Goal: Task Accomplishment & Management: Complete application form

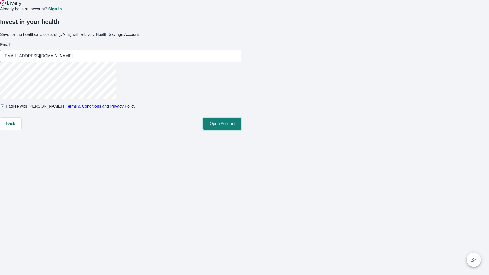
click at [242, 130] on button "Open Account" at bounding box center [223, 124] width 38 height 12
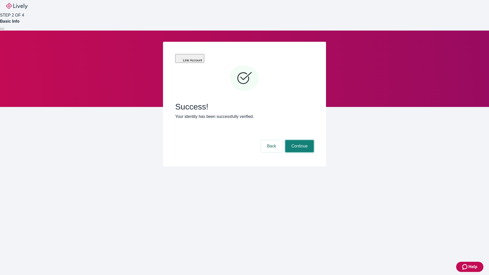
click at [299, 140] on button "Continue" at bounding box center [300, 146] width 29 height 12
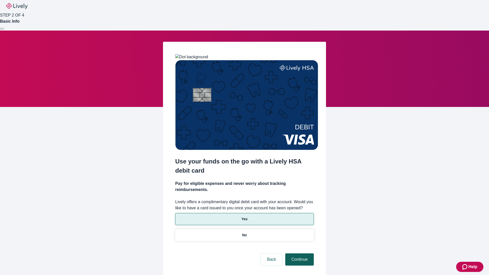
click at [244, 233] on p "No" at bounding box center [244, 235] width 5 height 5
click at [299, 254] on button "Continue" at bounding box center [300, 260] width 29 height 12
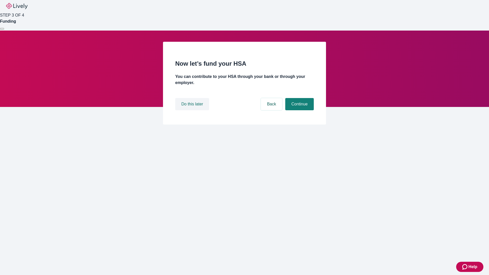
click at [193, 110] on button "Do this later" at bounding box center [192, 104] width 34 height 12
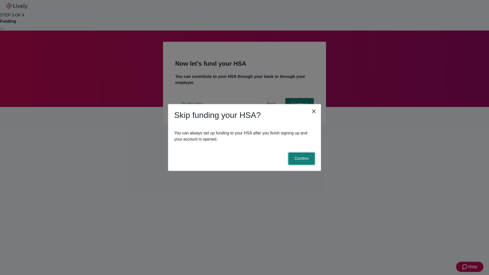
click at [301, 159] on button "Confirm" at bounding box center [302, 159] width 27 height 12
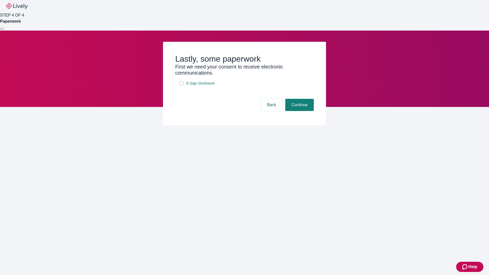
click at [182, 85] on input "E-Sign Disclosure" at bounding box center [181, 83] width 4 height 4
checkbox input "true"
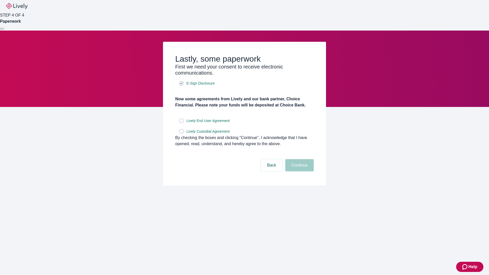
click at [182, 123] on input "Lively End User Agreement" at bounding box center [181, 121] width 4 height 4
checkbox input "true"
click at [182, 134] on input "Lively Custodial Agreement" at bounding box center [181, 132] width 4 height 4
checkbox input "true"
click at [299, 172] on button "Continue" at bounding box center [300, 165] width 29 height 12
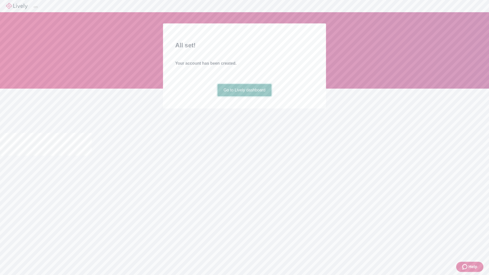
click at [244, 96] on link "Go to Lively dashboard" at bounding box center [245, 90] width 54 height 12
